Goal: Complete application form

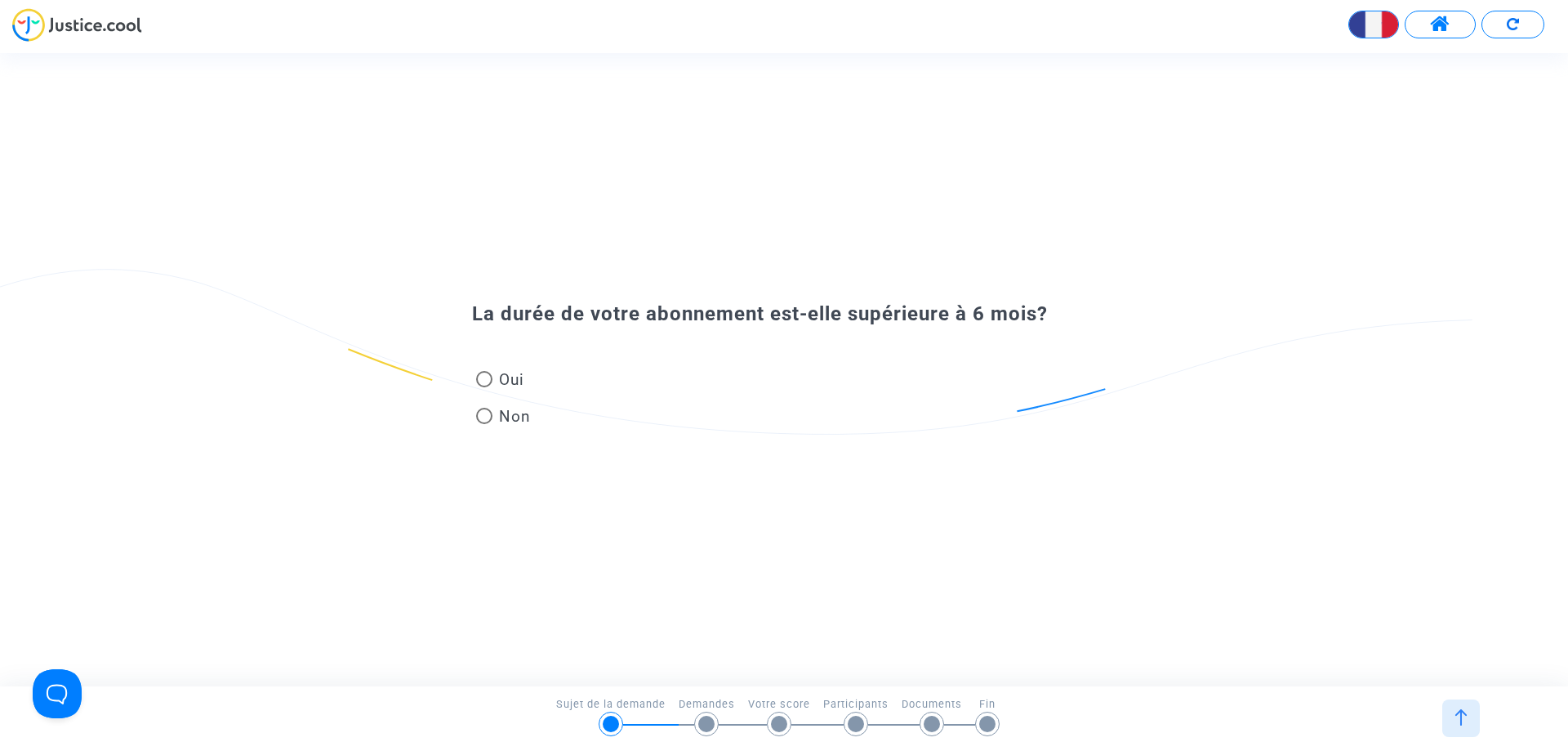
click at [482, 378] on span at bounding box center [484, 379] width 16 height 16
click at [484, 387] on input "Oui" at bounding box center [484, 387] width 1 height 1
radio input "true"
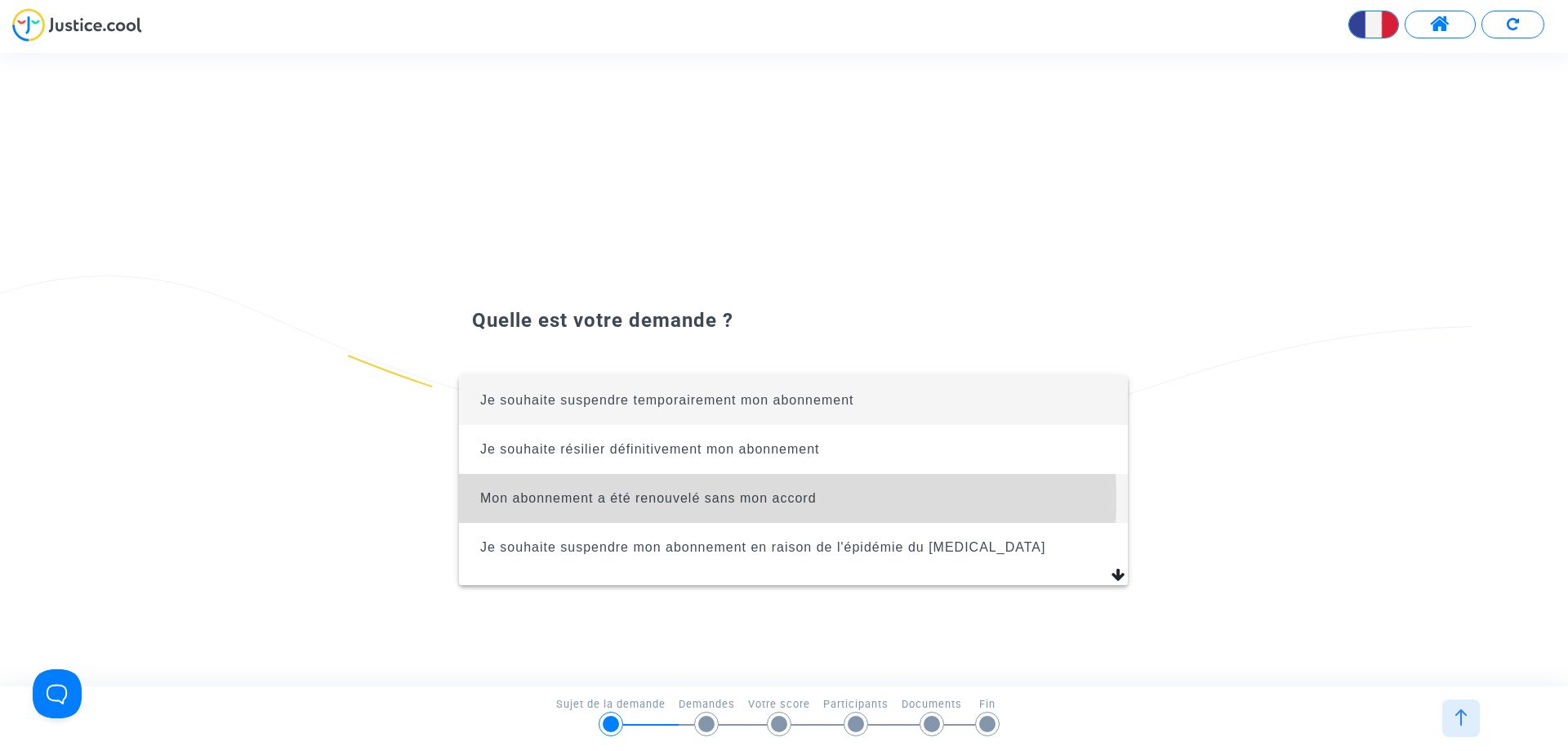
click at [635, 497] on span "Mon abonnement a été renouvelé sans mon accord" at bounding box center [648, 498] width 336 height 14
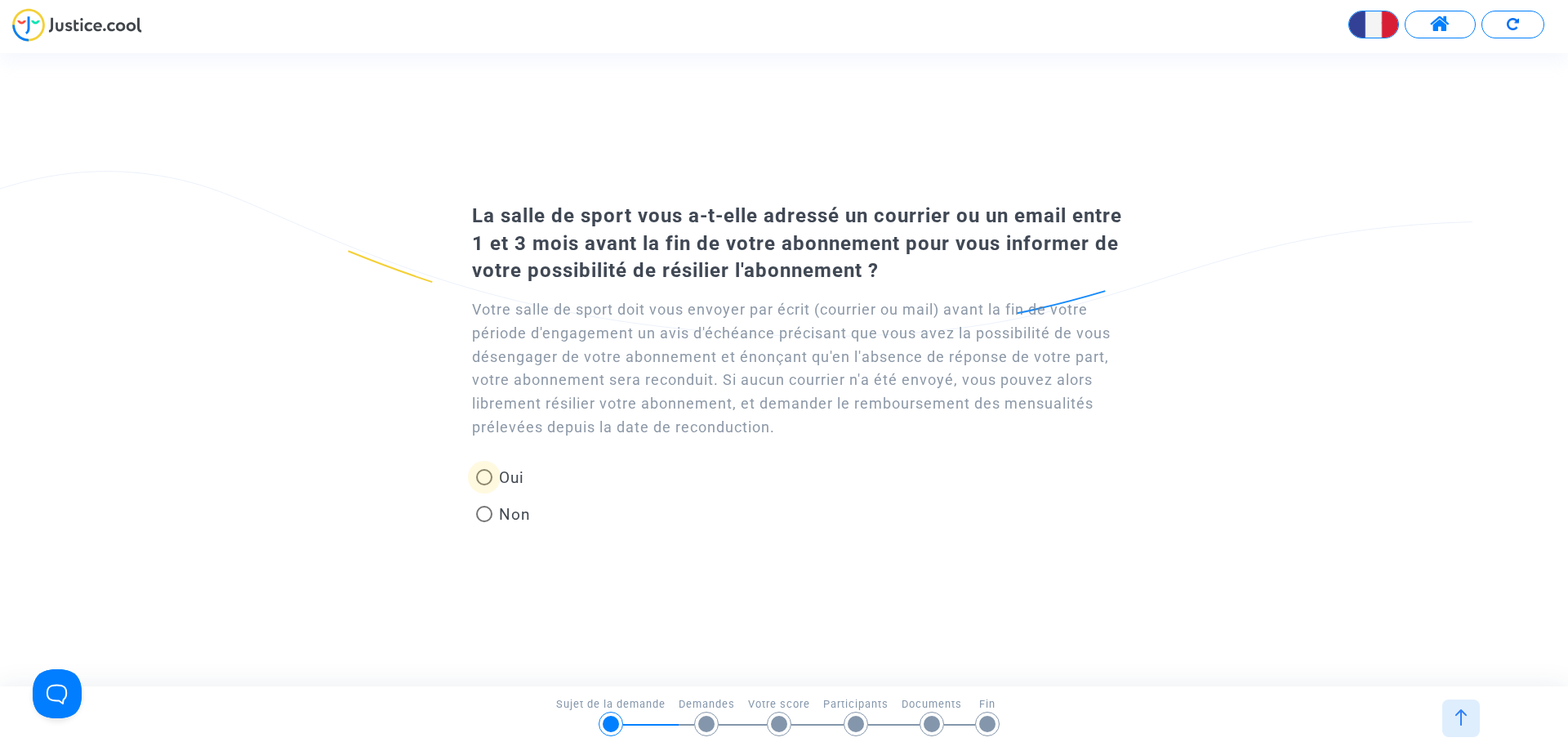
click at [486, 477] on span at bounding box center [484, 477] width 16 height 16
click at [484, 485] on input "Oui" at bounding box center [484, 485] width 1 height 1
radio input "true"
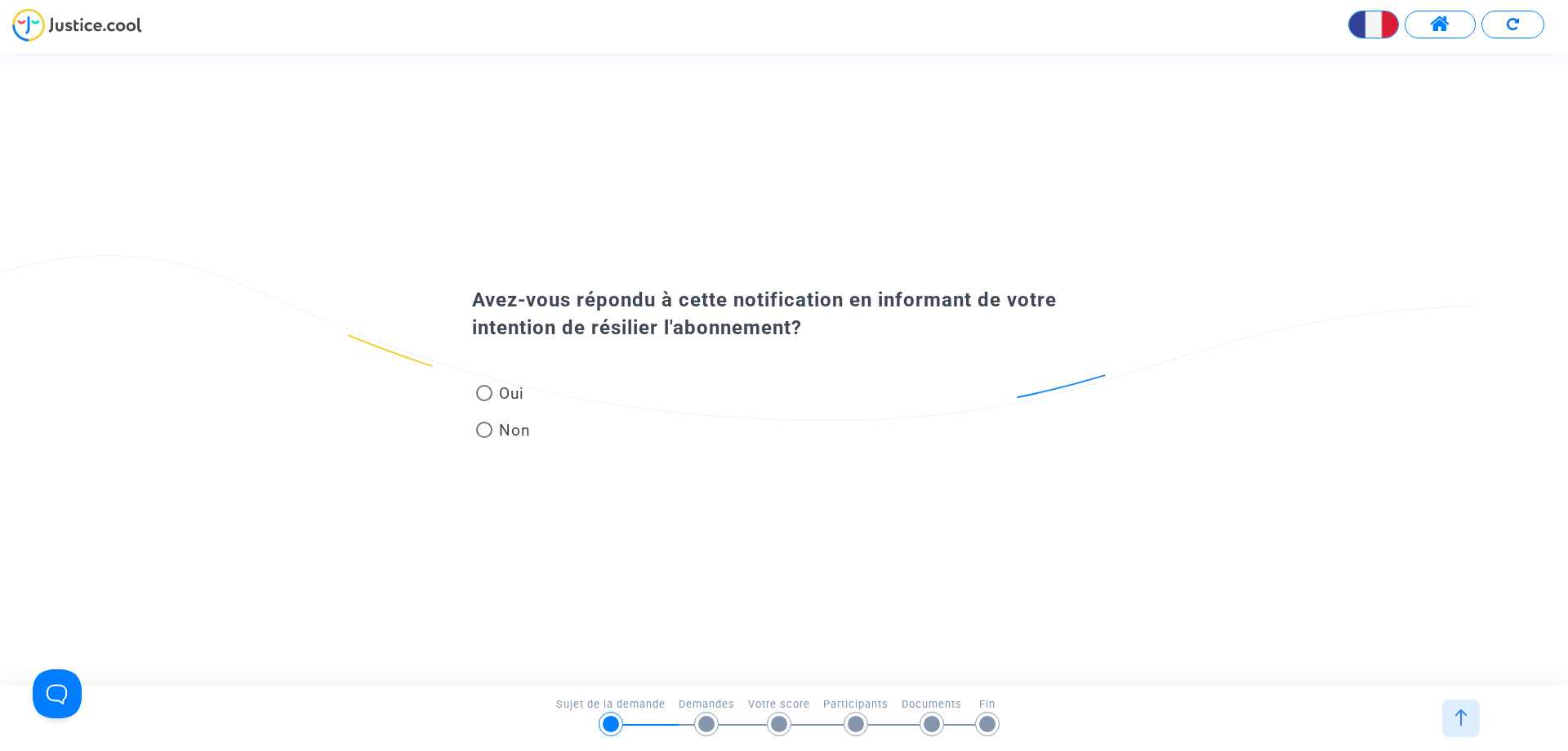
click at [479, 429] on span at bounding box center [484, 429] width 16 height 16
click at [484, 438] on input "Non" at bounding box center [484, 438] width 1 height 1
radio input "true"
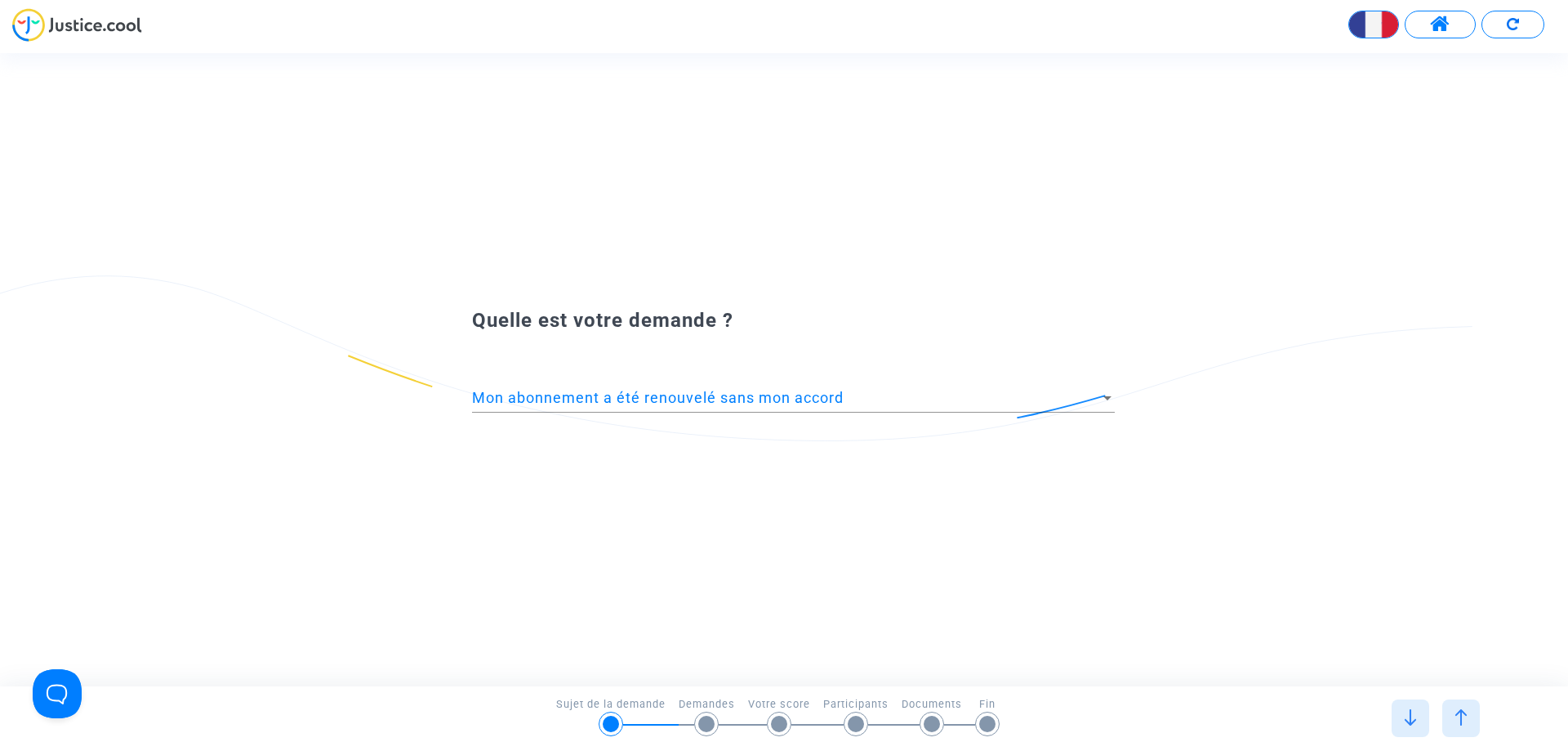
click at [571, 397] on span "Mon abonnement a été renouvelé sans mon accord" at bounding box center [658, 397] width 371 height 17
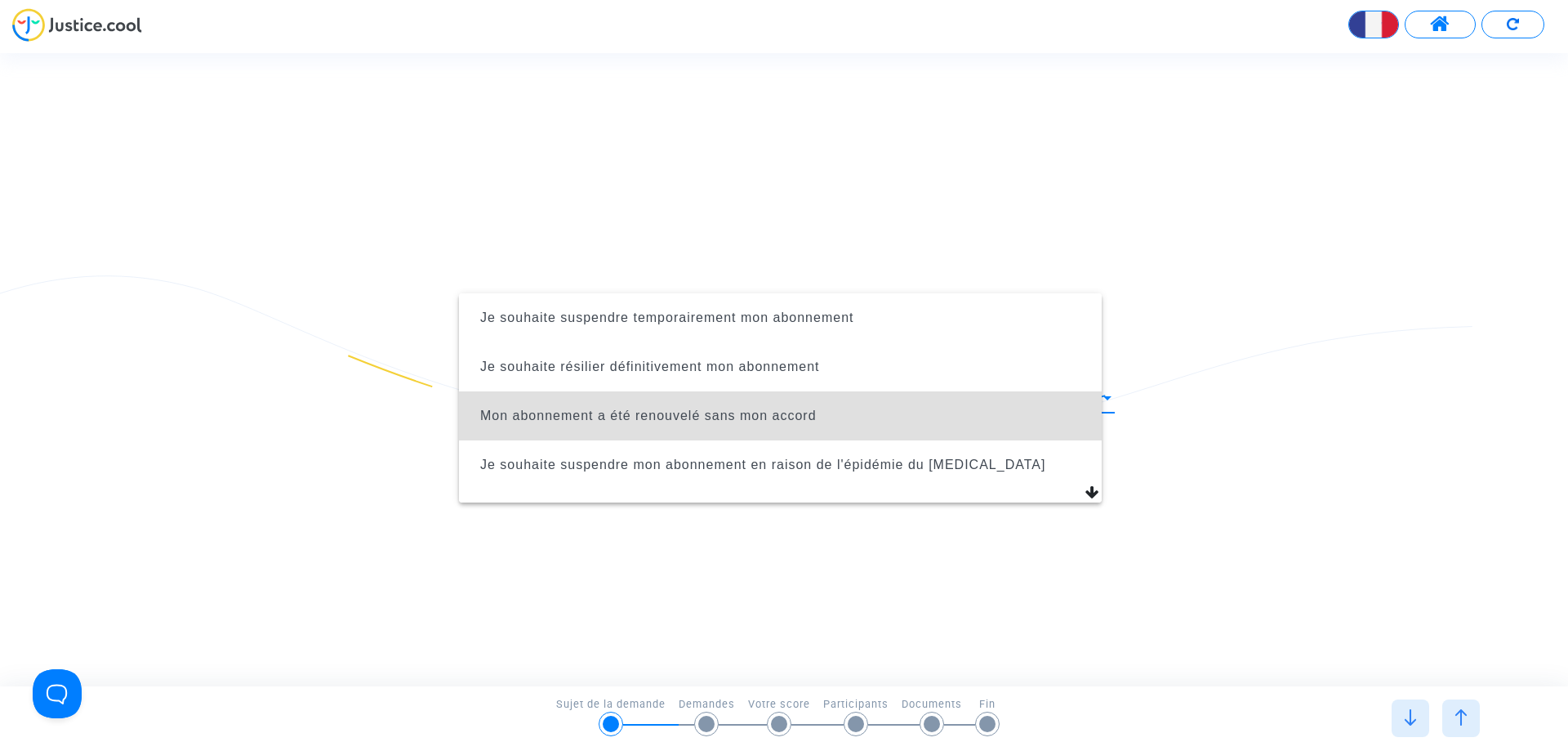
scroll to position [6, 0]
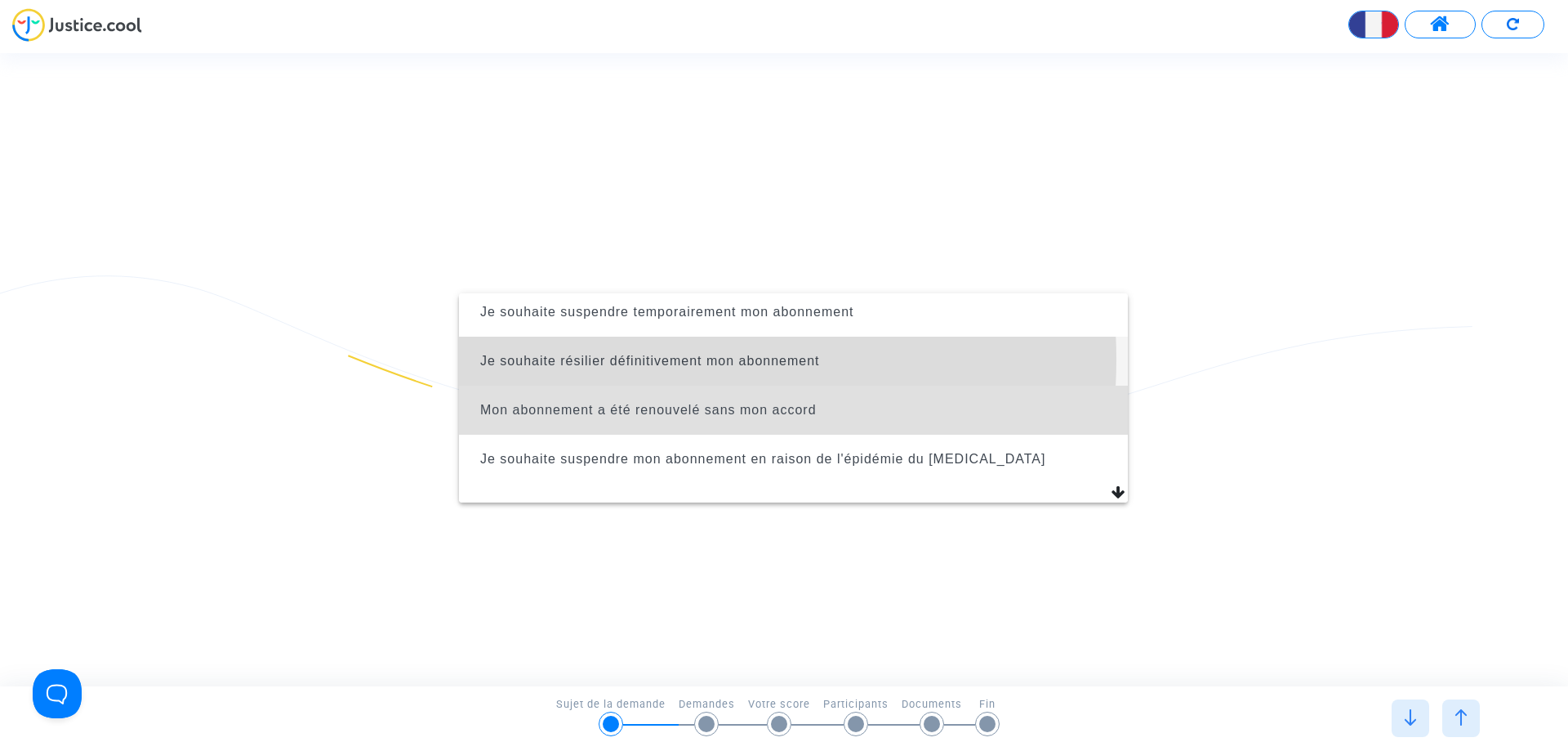
click at [595, 360] on span "Je souhaite résilier définitivement mon abonnement" at bounding box center [650, 361] width 339 height 14
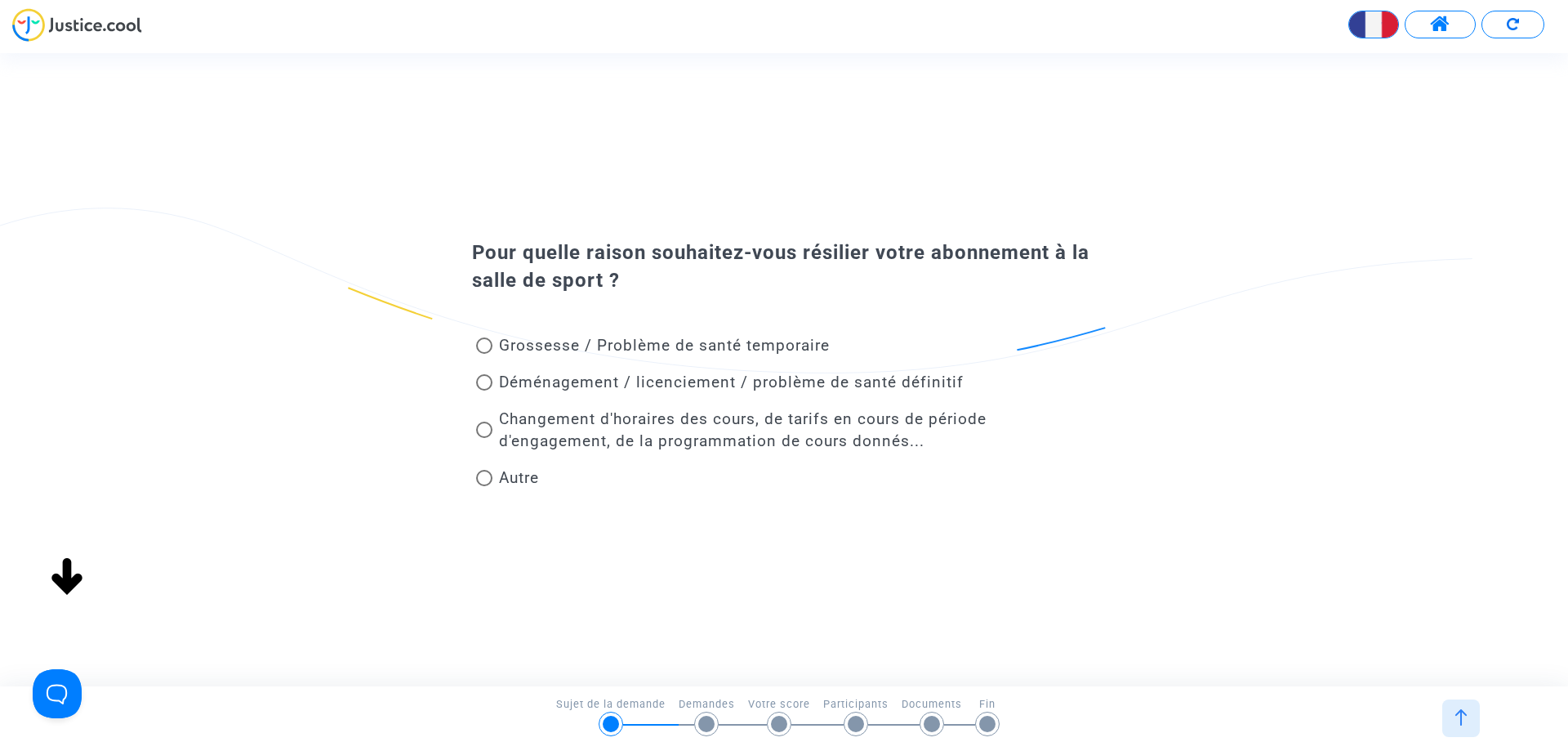
click at [484, 475] on span at bounding box center [484, 478] width 16 height 16
click at [484, 486] on input "Autre" at bounding box center [484, 486] width 1 height 1
radio input "true"
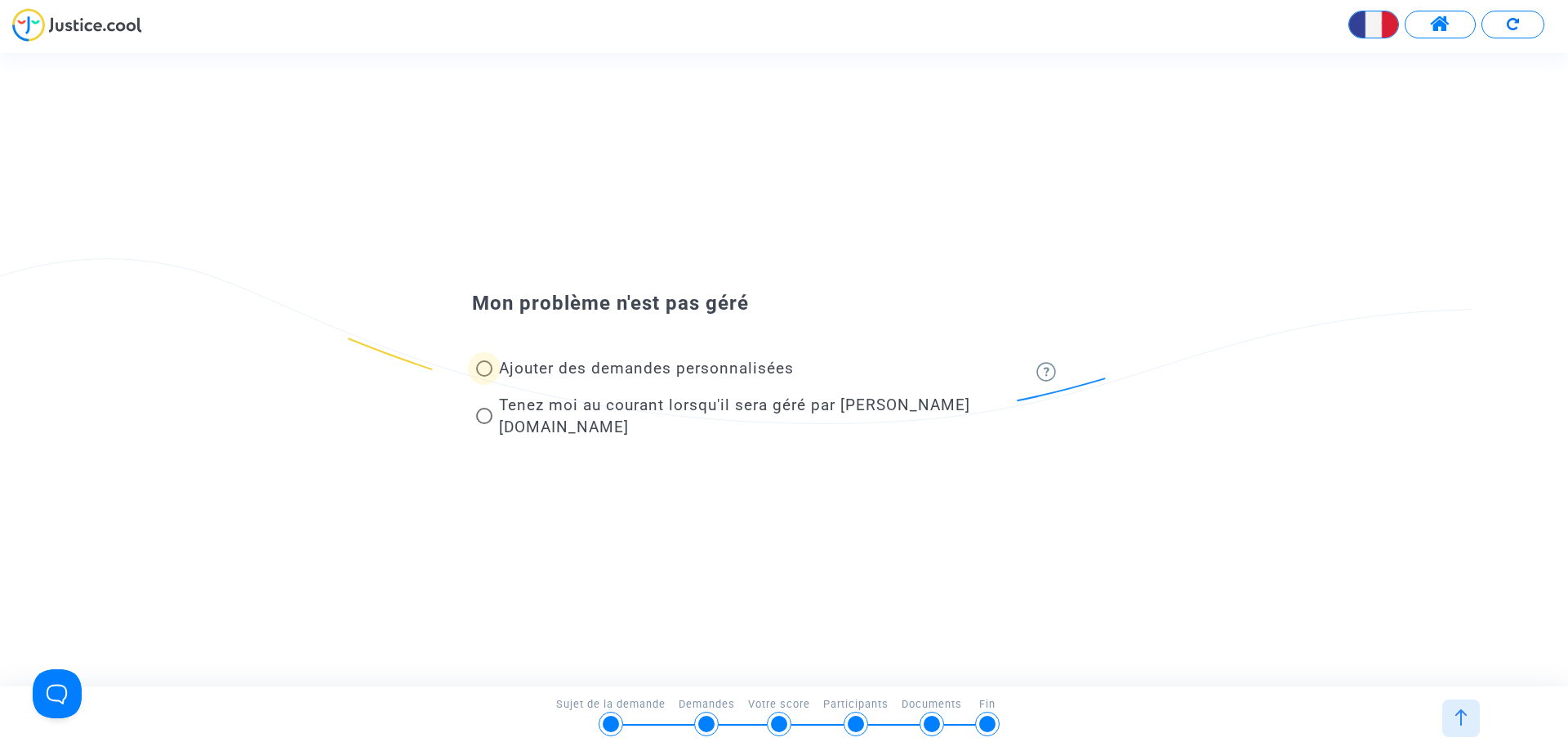
click at [486, 376] on span at bounding box center [484, 369] width 16 height 16
click at [484, 377] on input "Ajouter des demandes personnalisées" at bounding box center [484, 376] width 1 height 1
radio input "true"
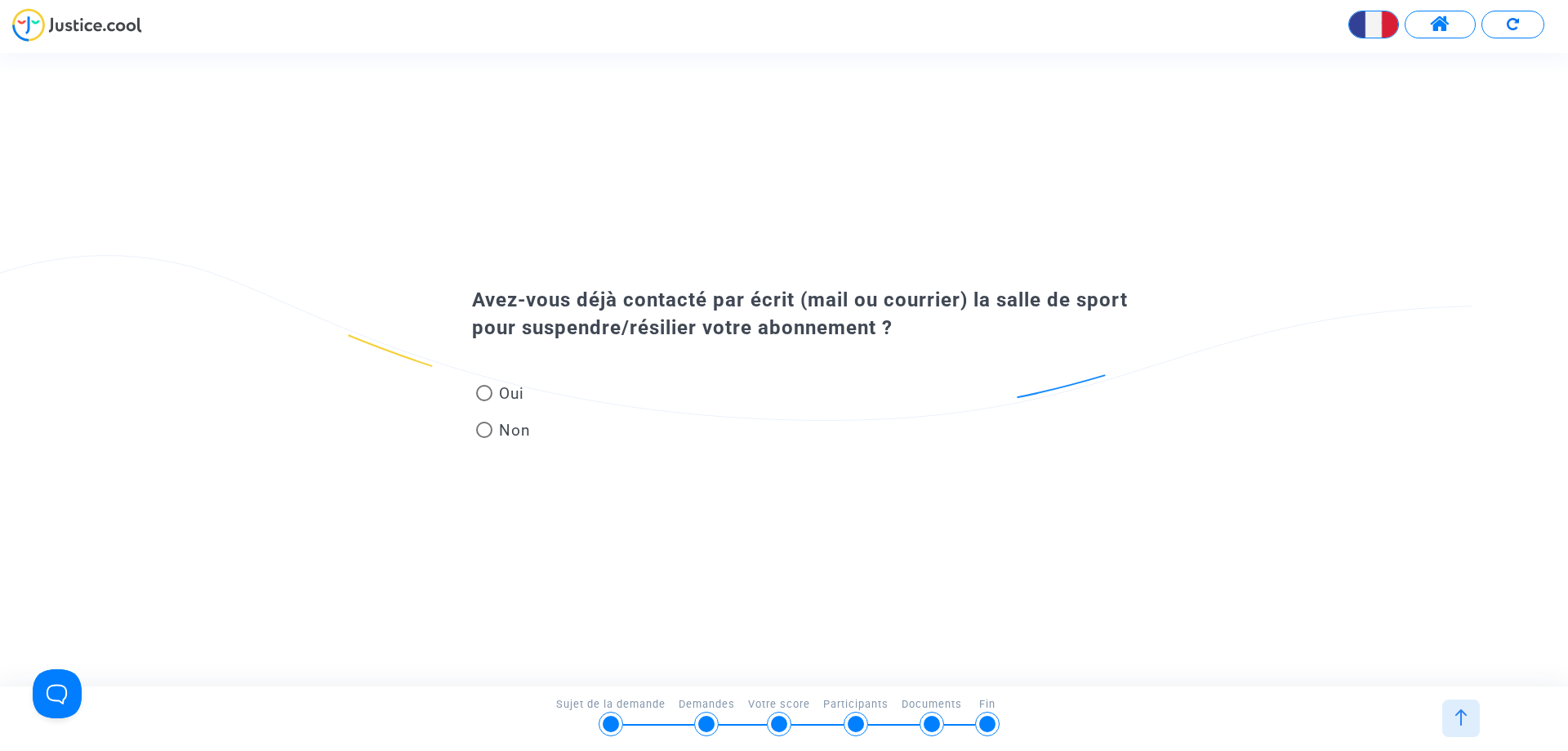
click at [484, 394] on span at bounding box center [484, 393] width 16 height 16
click at [484, 401] on input "Oui" at bounding box center [484, 401] width 1 height 1
radio input "true"
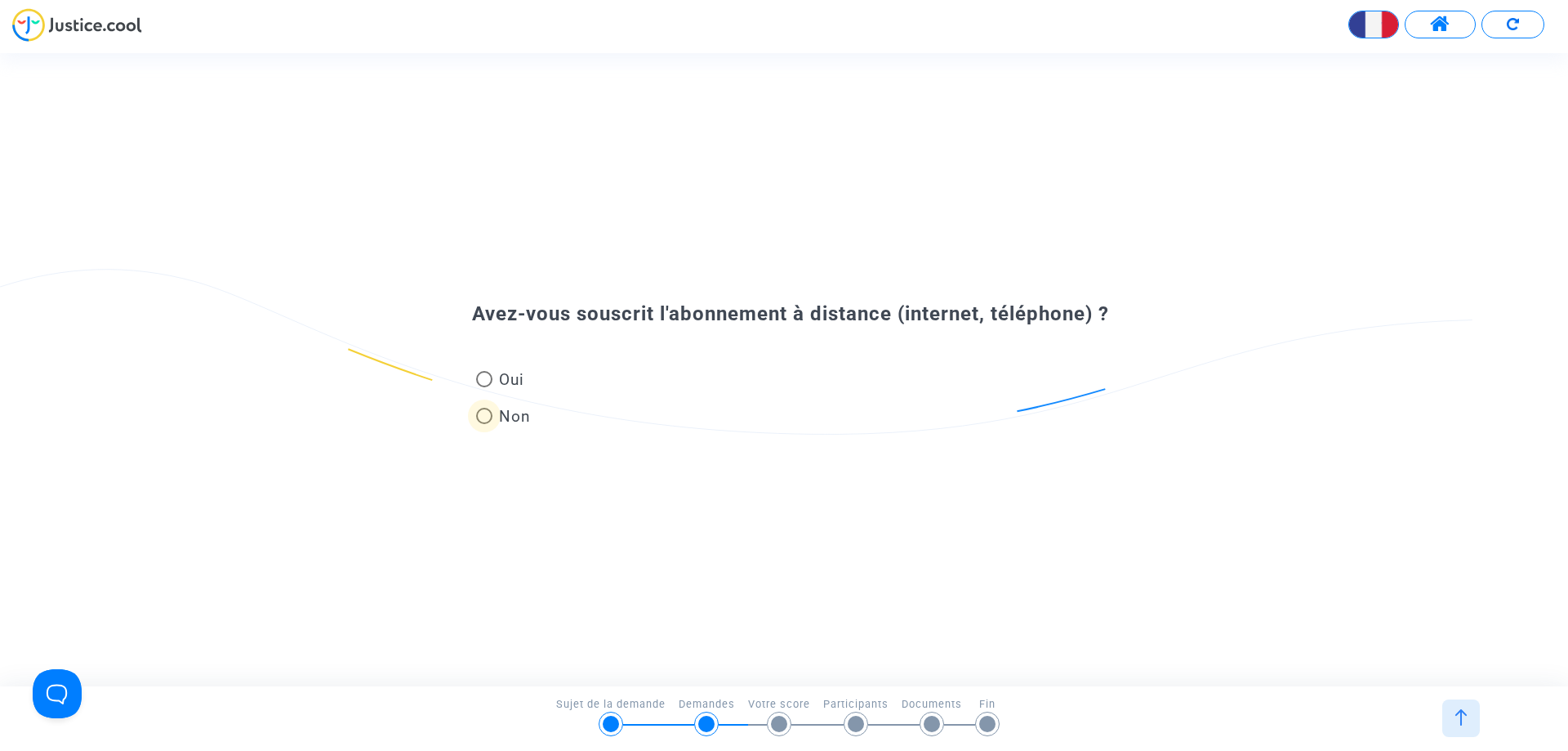
click at [487, 418] on span at bounding box center [484, 415] width 16 height 16
click at [484, 424] on input "Non" at bounding box center [484, 424] width 1 height 1
radio input "true"
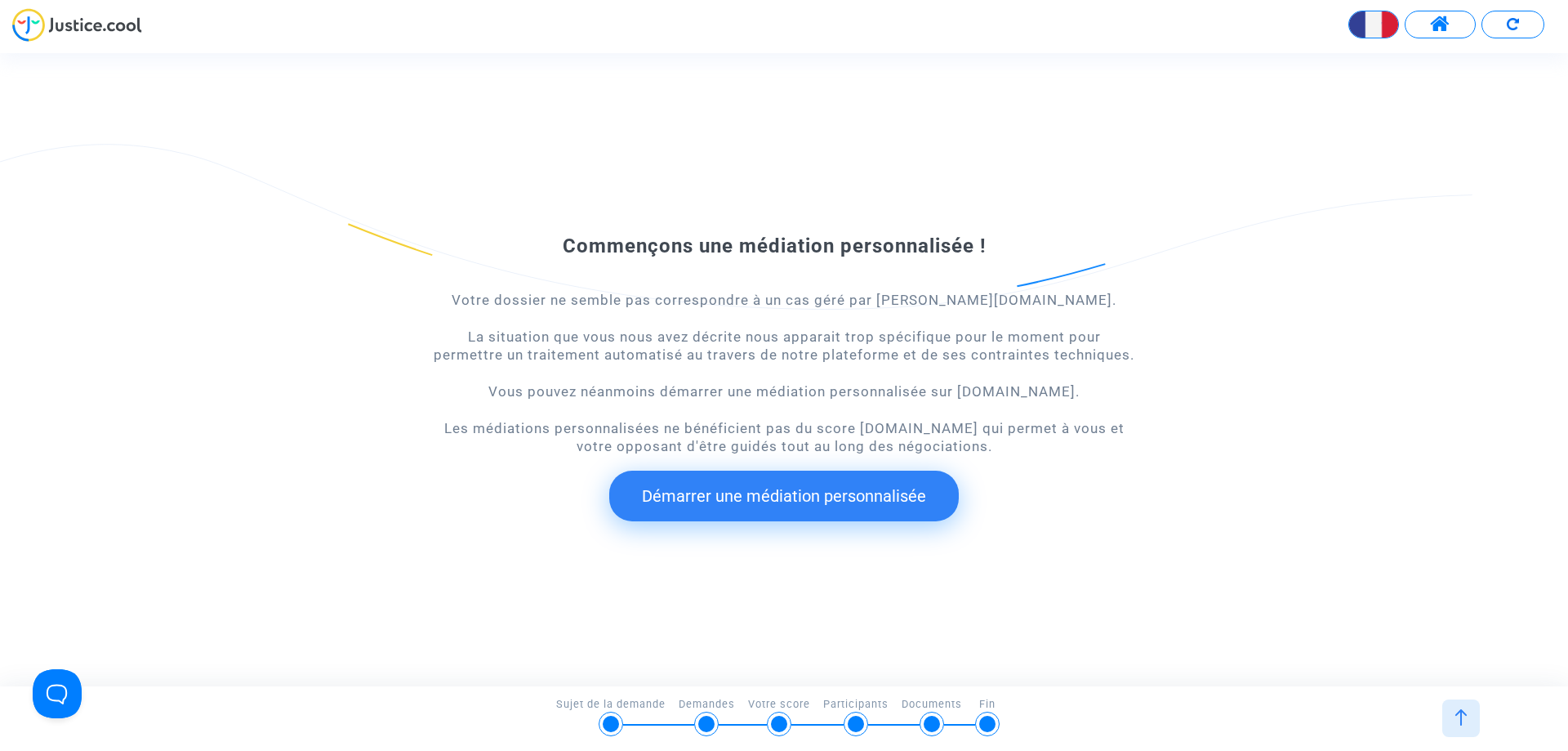
click at [840, 494] on button "Démarrer une médiation personnalisée" at bounding box center [784, 495] width 349 height 51
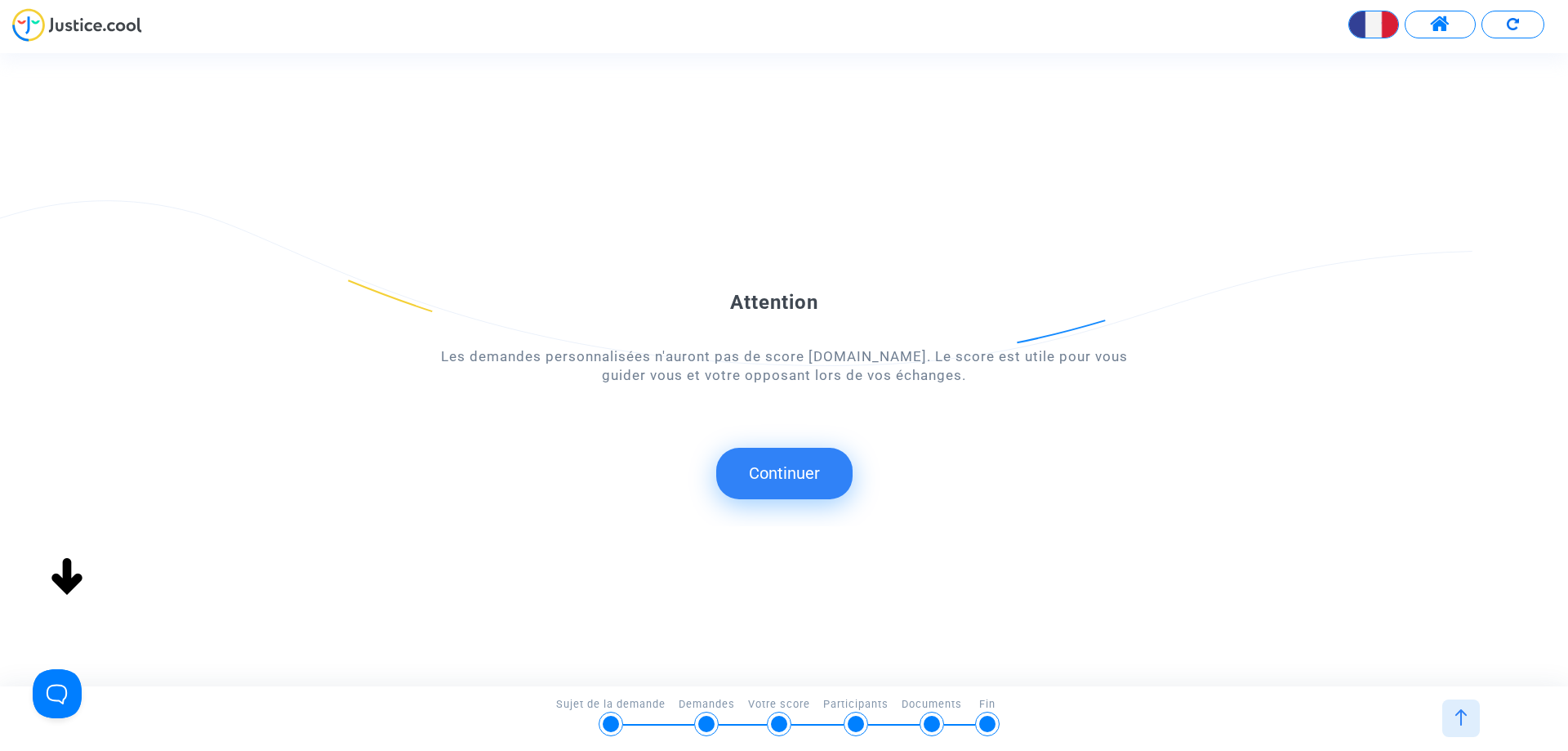
click at [797, 475] on button "Continuer" at bounding box center [784, 473] width 137 height 51
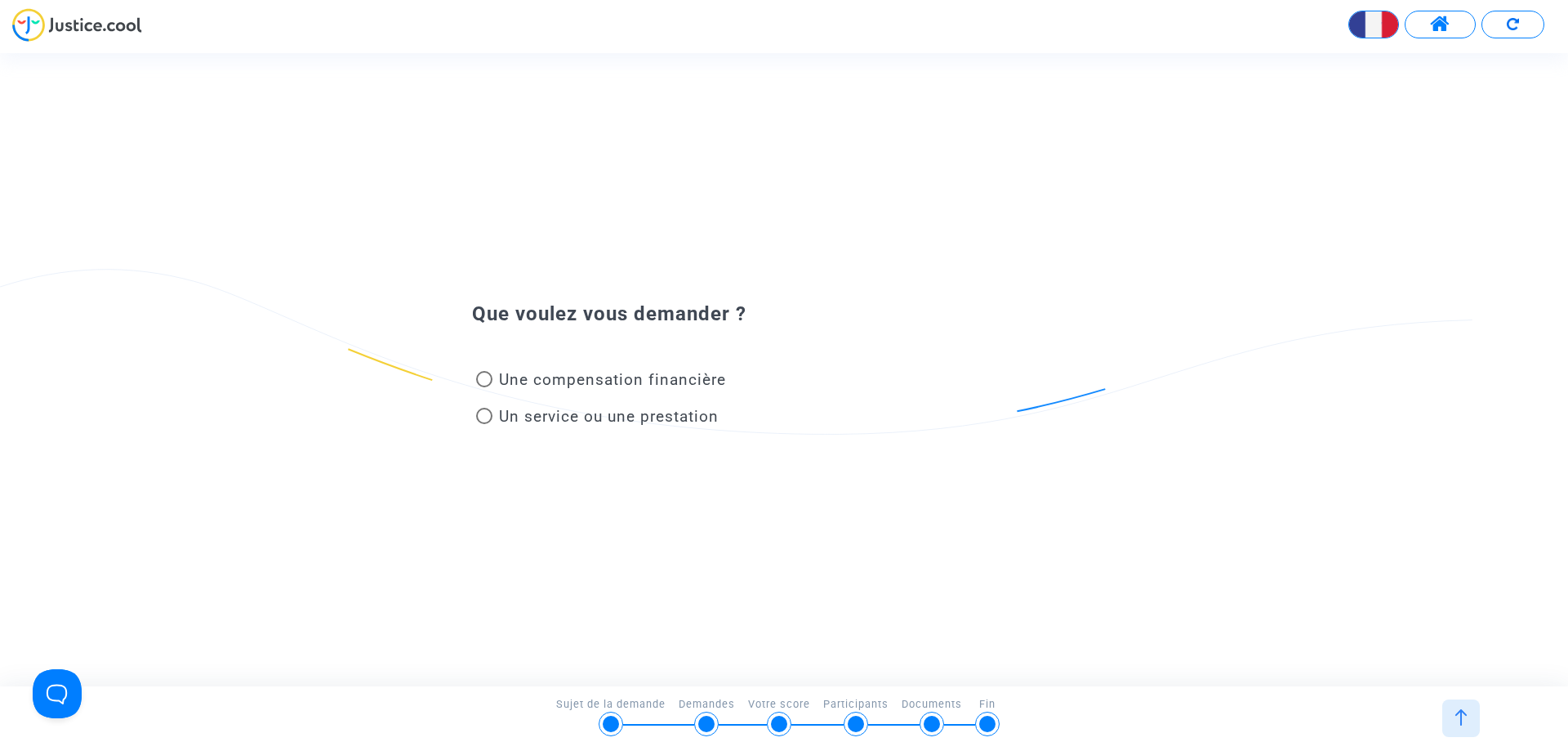
click at [482, 381] on span at bounding box center [484, 379] width 16 height 16
click at [484, 387] on input "Une compensation financière" at bounding box center [484, 387] width 1 height 1
radio input "true"
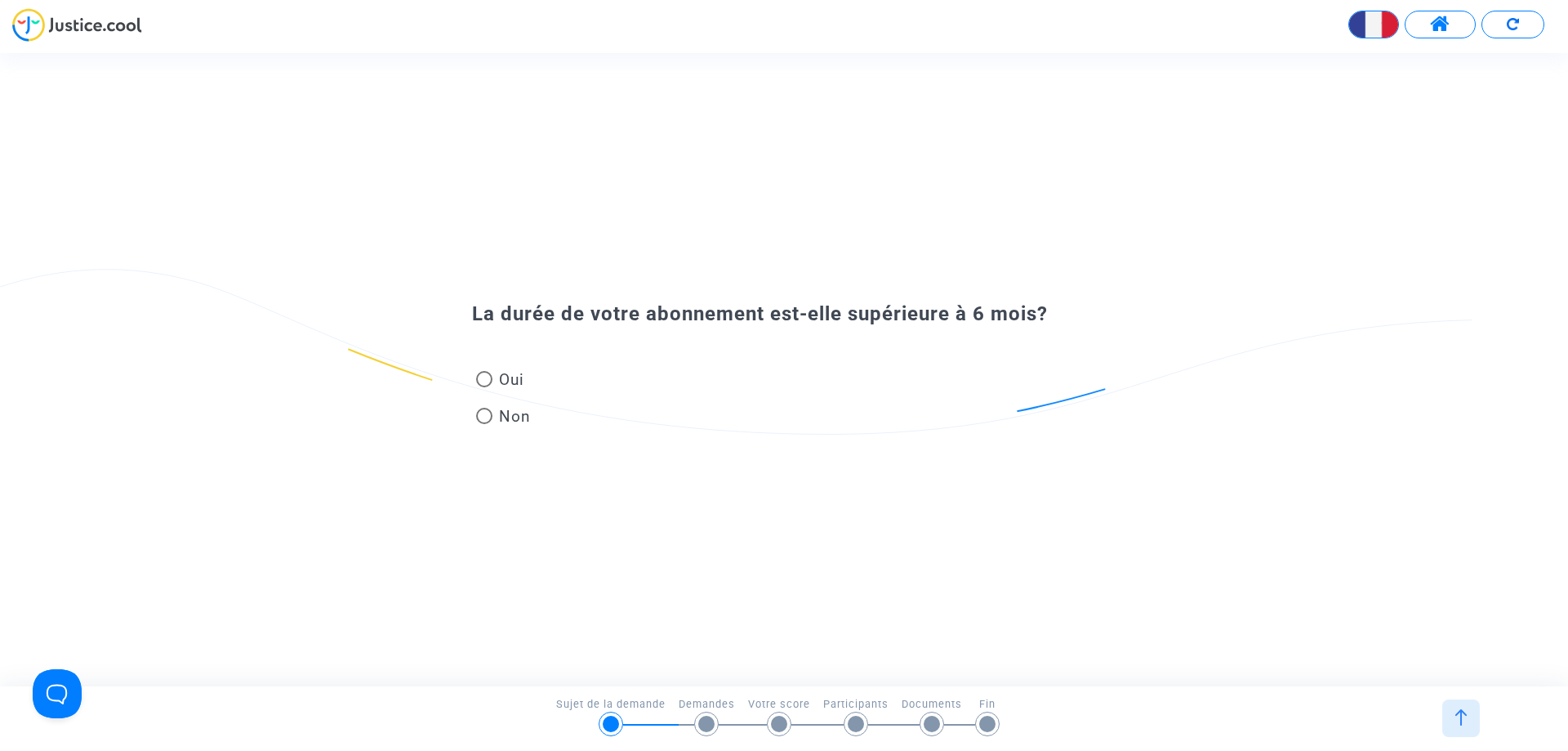
click at [484, 416] on span at bounding box center [484, 415] width 16 height 16
click at [484, 424] on input "Non" at bounding box center [484, 424] width 1 height 1
radio input "true"
click at [488, 382] on span at bounding box center [484, 379] width 16 height 16
click at [484, 387] on input "Oui" at bounding box center [484, 387] width 1 height 1
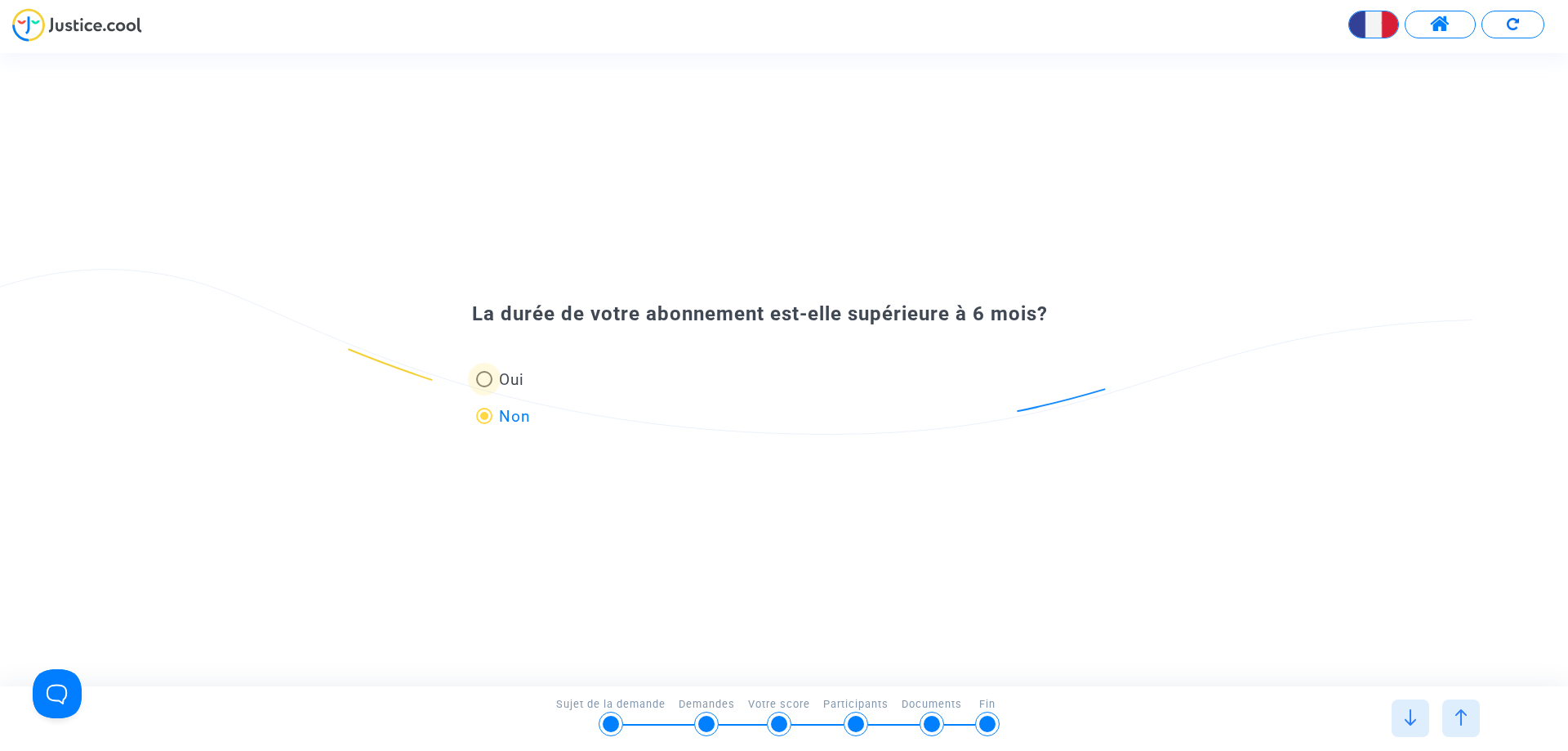
radio input "true"
